Goal: Information Seeking & Learning: Learn about a topic

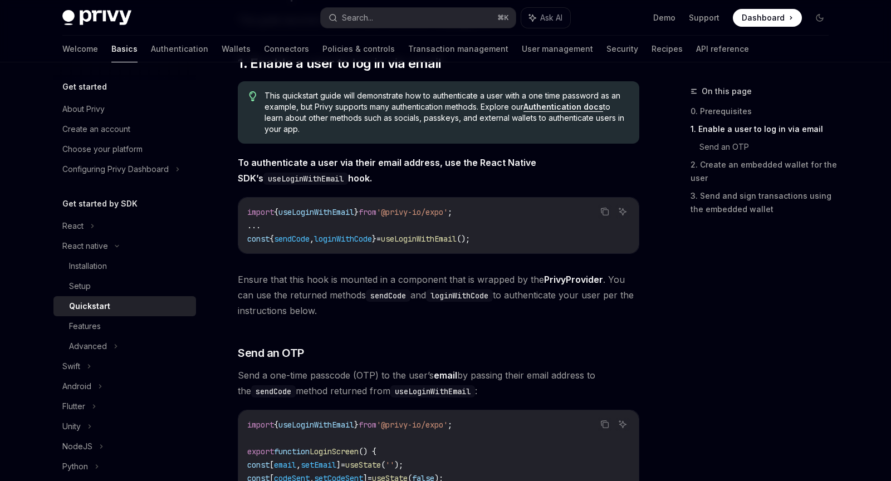
scroll to position [193, 0]
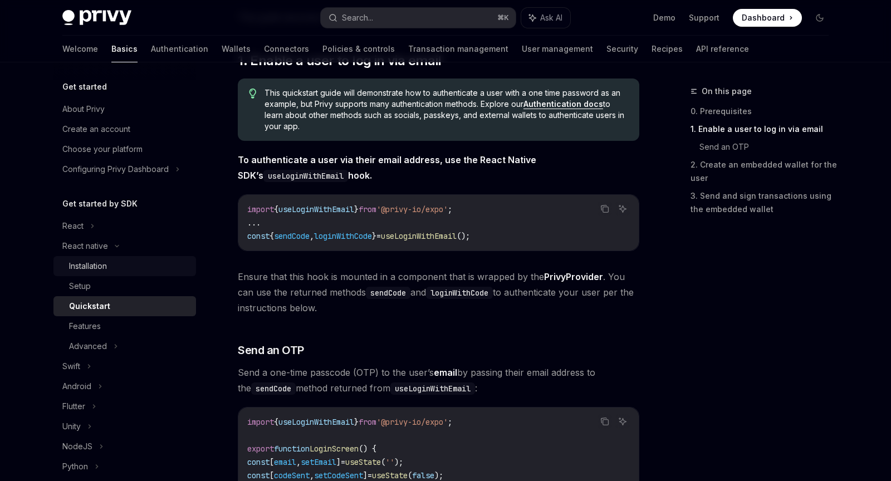
click at [91, 268] on div "Installation" at bounding box center [88, 265] width 38 height 13
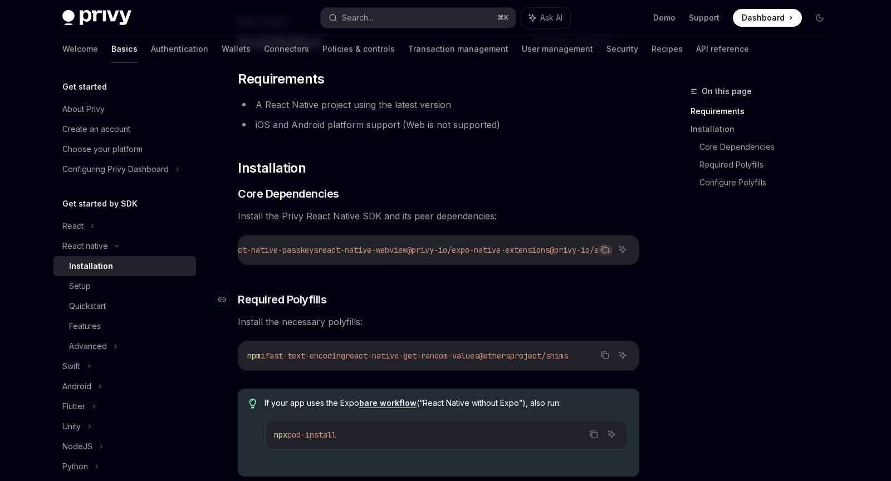
scroll to position [70, 0]
click at [605, 249] on icon "Copy the contents from the code block" at bounding box center [604, 250] width 9 height 9
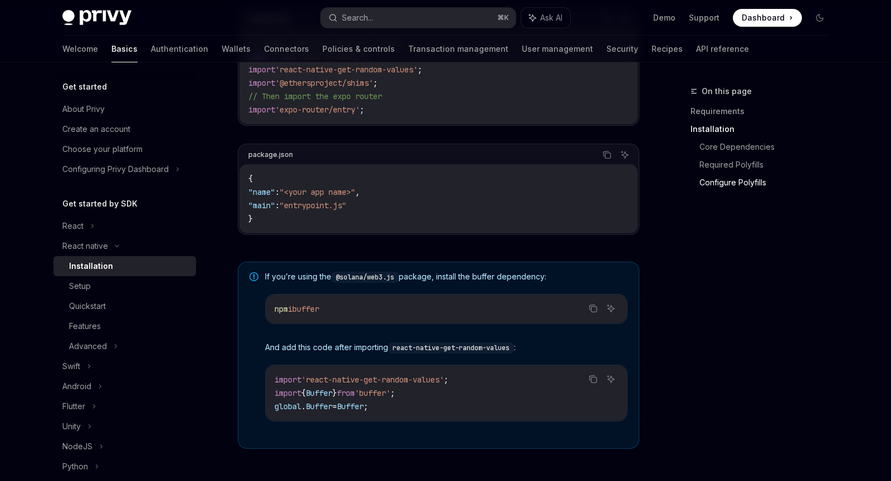
scroll to position [659, 0]
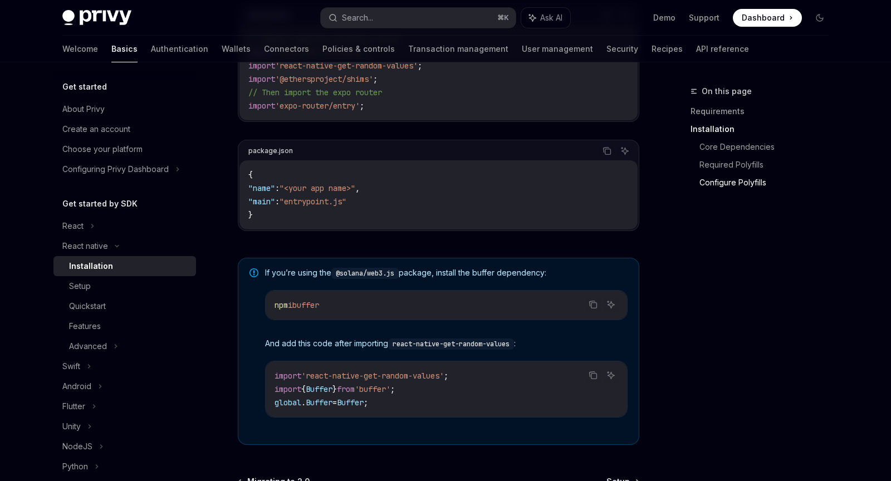
click at [680, 247] on div "On this page Requirements Installation Core Dependencies Required Polyfills Con…" at bounding box center [752, 283] width 169 height 396
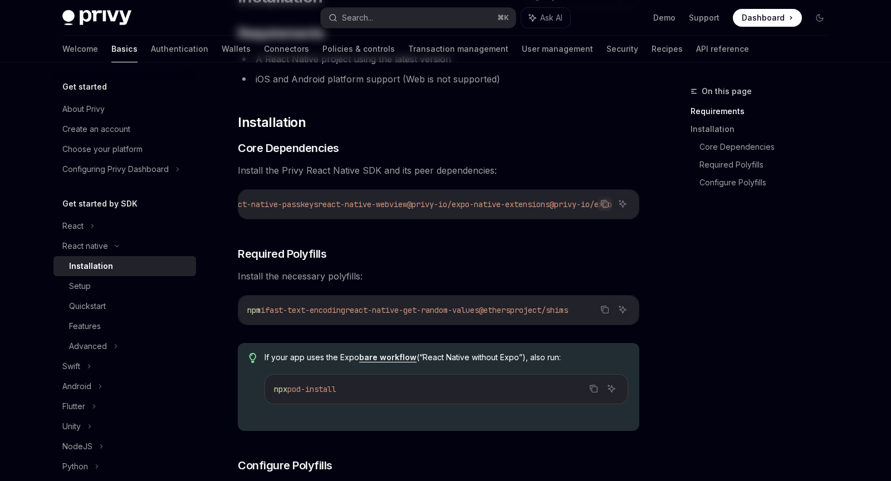
scroll to position [0, 0]
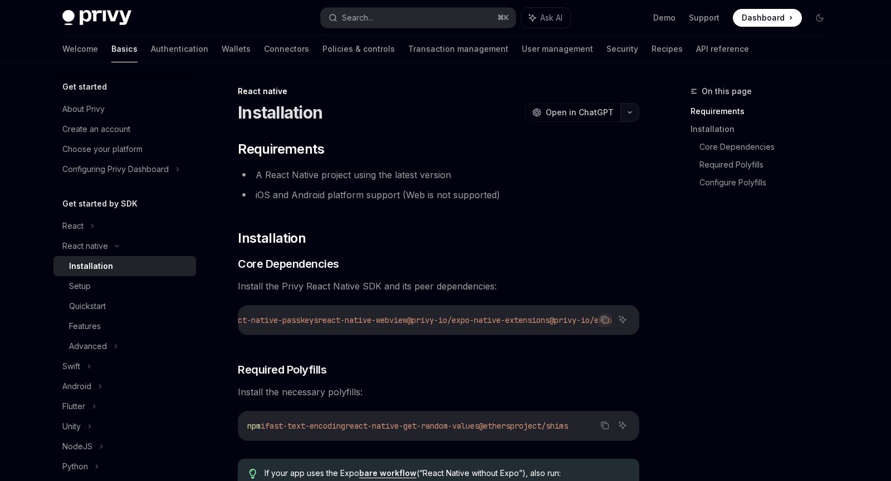
click at [624, 108] on button "button" at bounding box center [629, 112] width 19 height 19
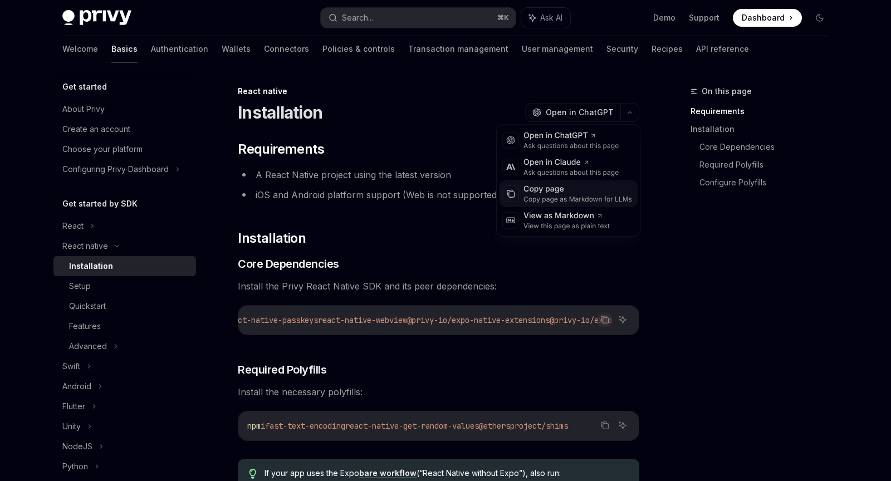
click at [542, 187] on div "Copy page" at bounding box center [577, 189] width 109 height 11
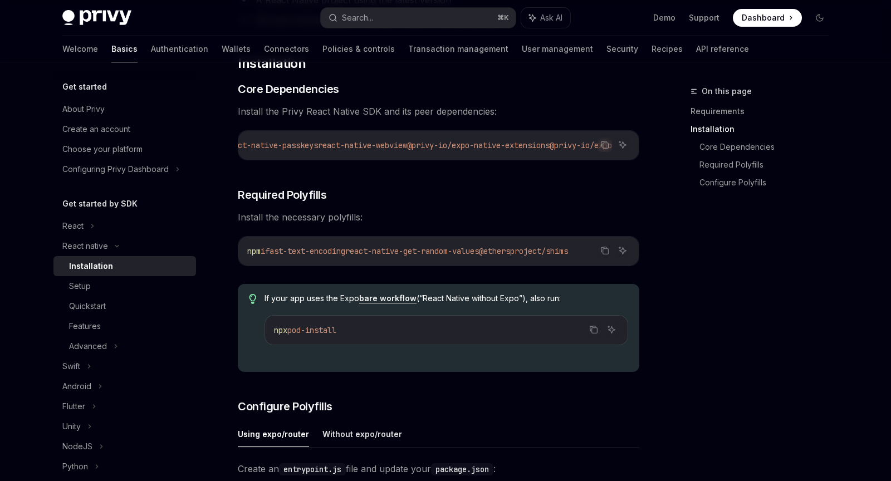
scroll to position [176, 0]
click at [70, 289] on div "Setup" at bounding box center [80, 285] width 22 height 13
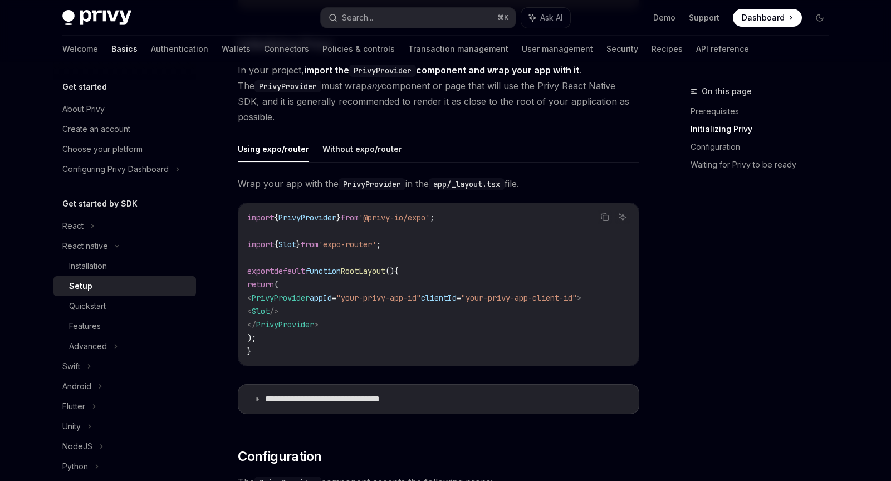
scroll to position [308, 0]
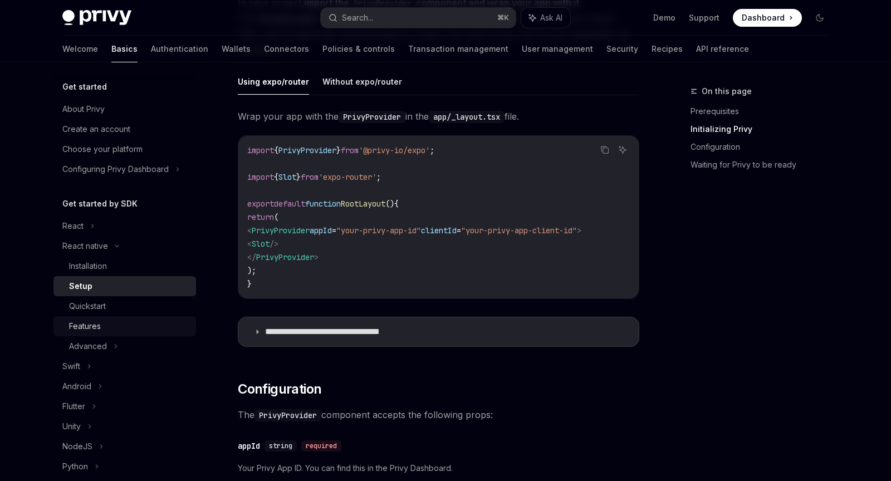
click at [96, 325] on div "Features" at bounding box center [85, 326] width 32 height 13
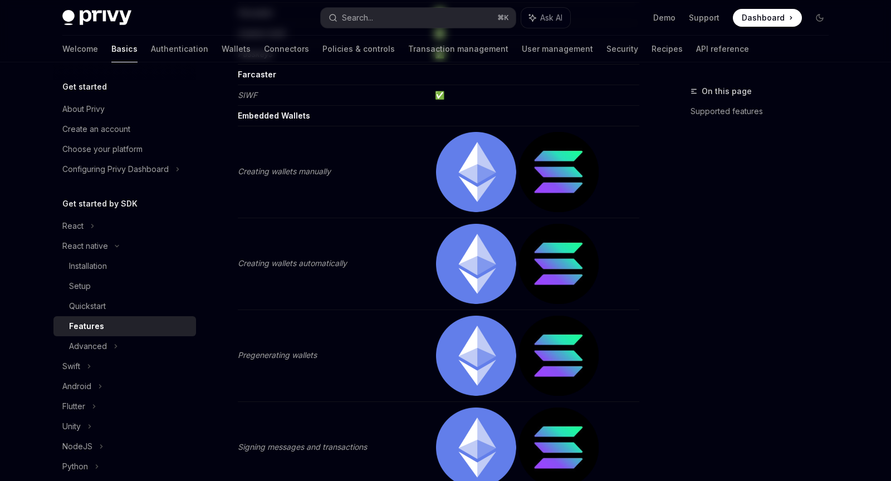
type textarea "*"
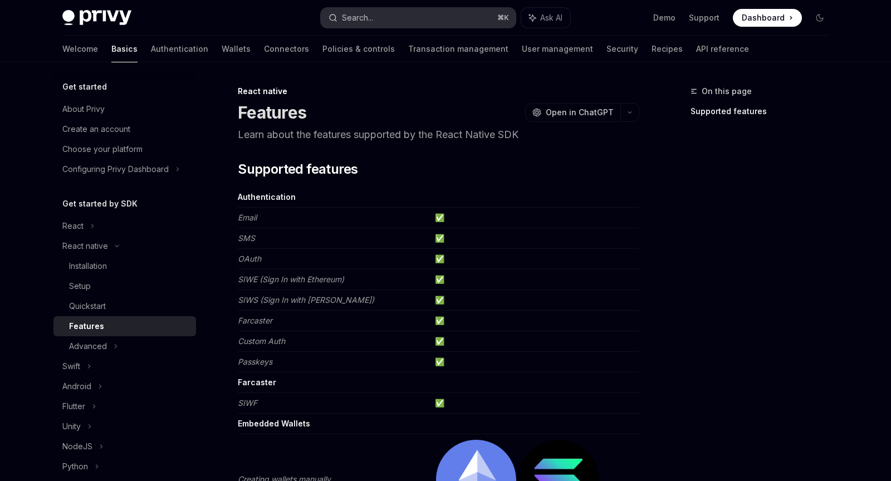
click at [380, 17] on button "Search... ⌘ K" at bounding box center [418, 18] width 195 height 20
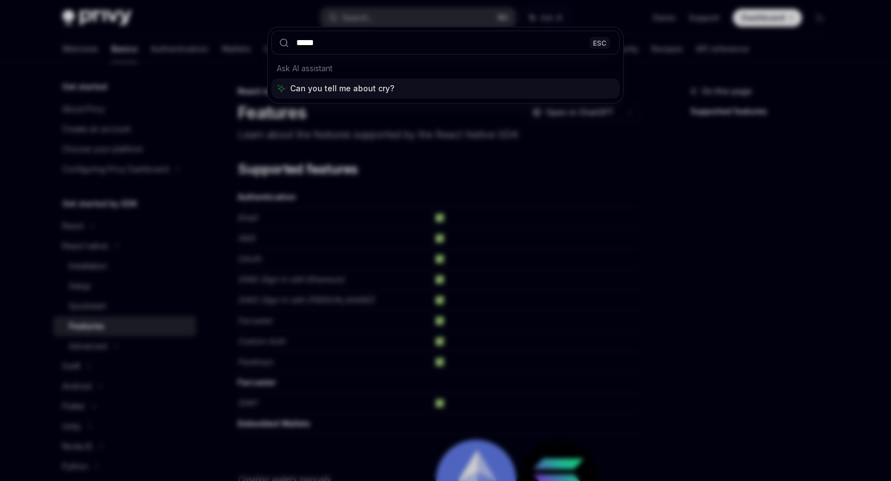
type input "******"
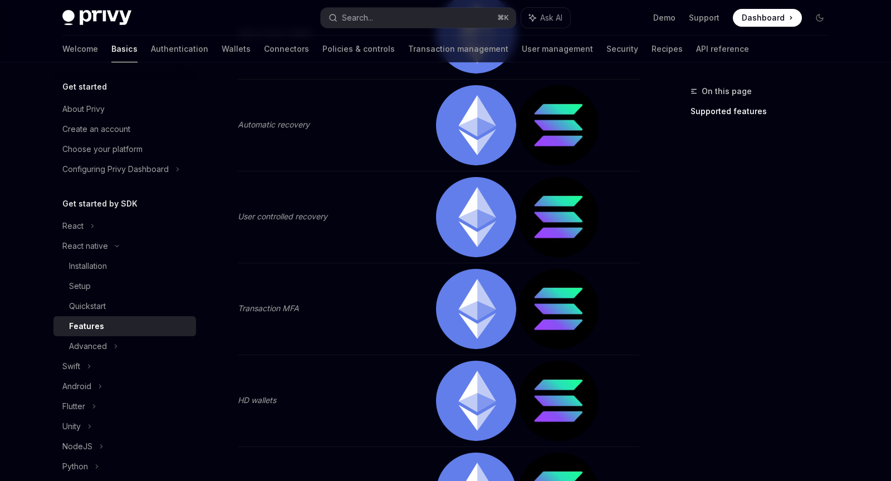
scroll to position [910, 0]
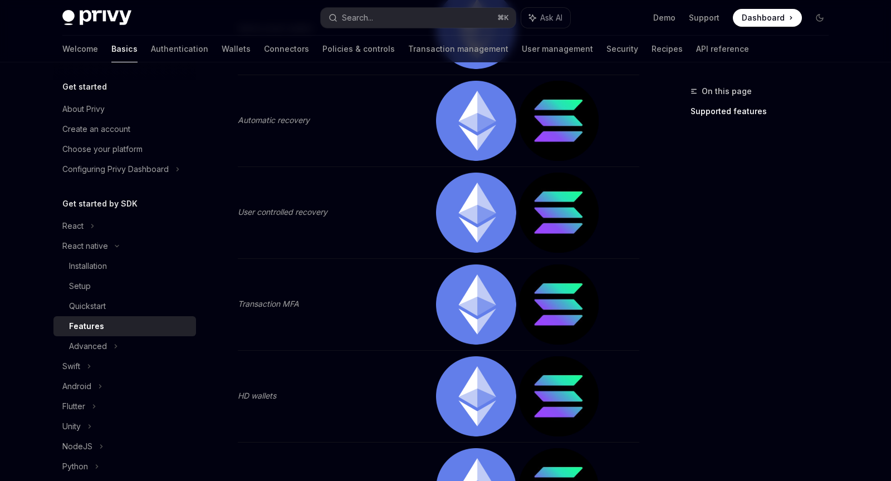
type textarea "*"
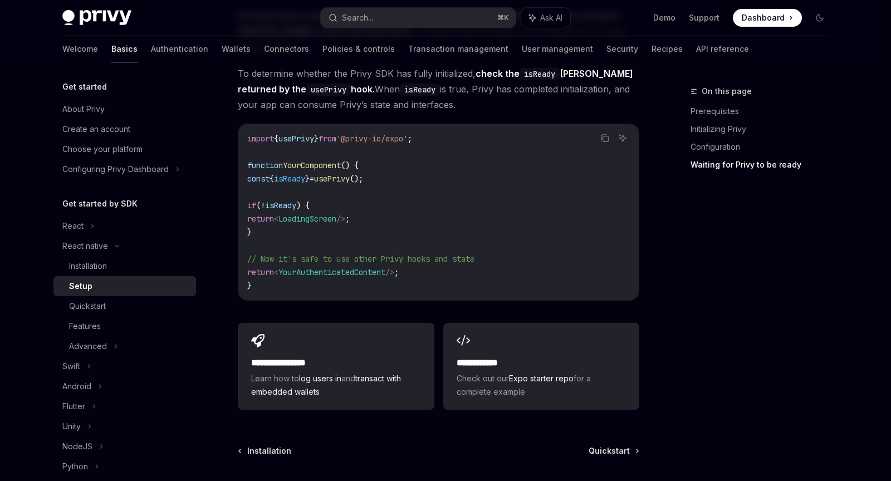
scroll to position [706, 0]
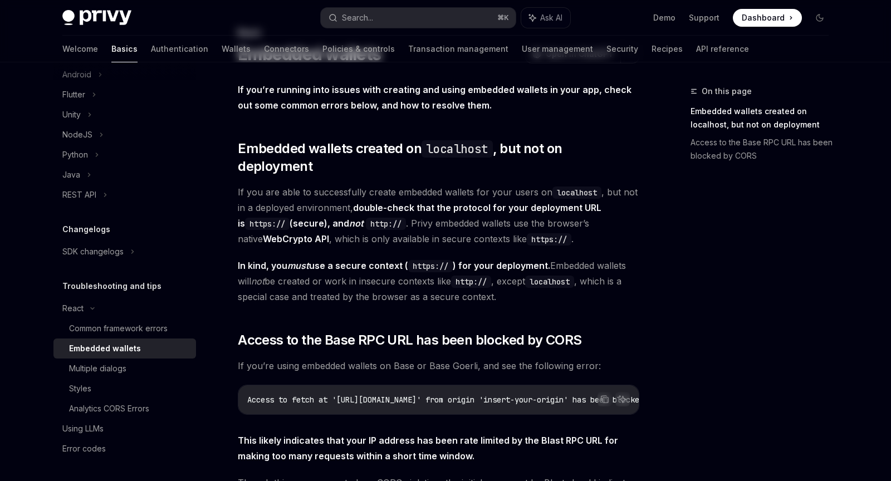
scroll to position [64, 0]
